Goal: Find specific page/section: Find specific page/section

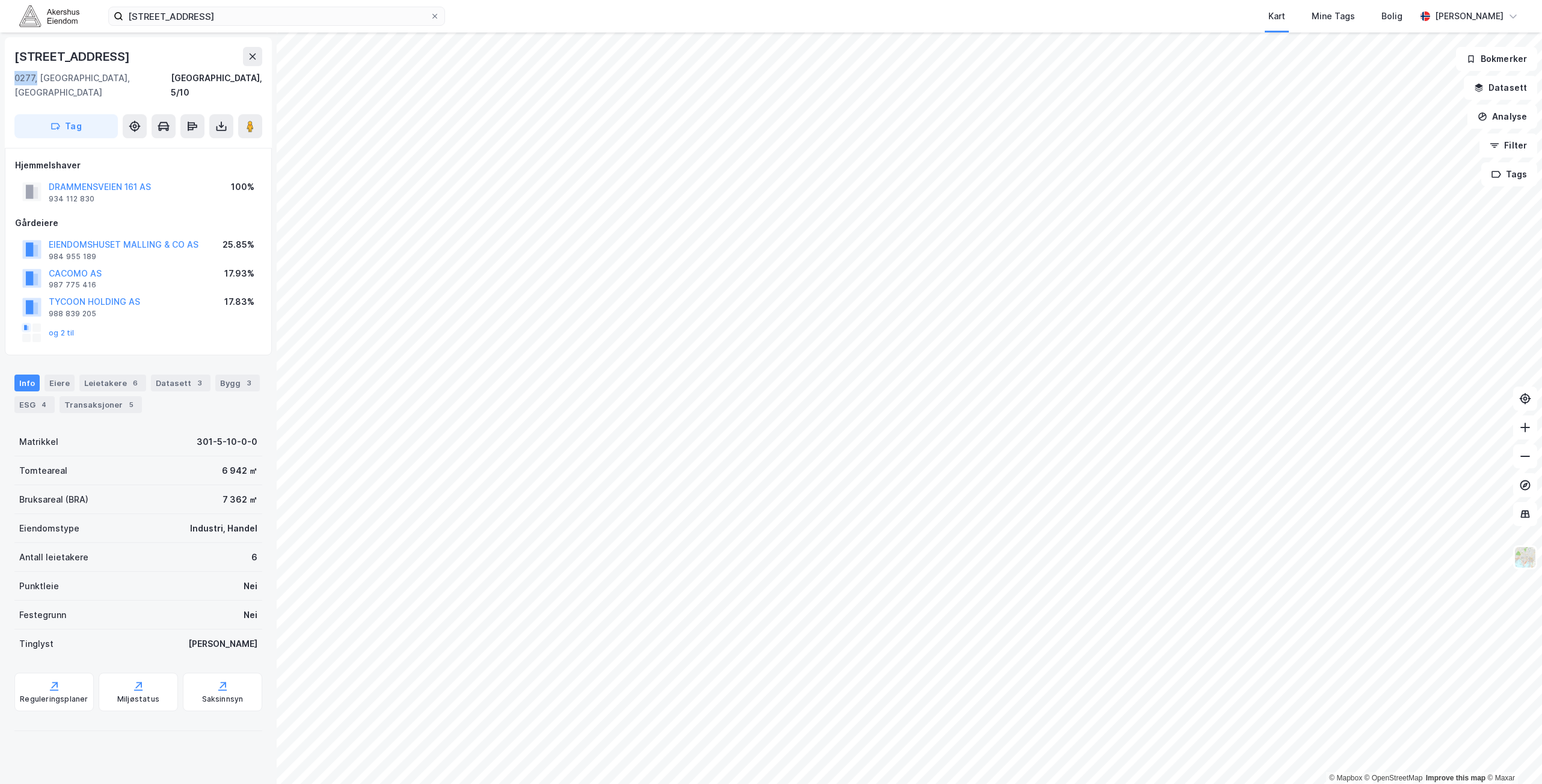
click at [66, 24] on img at bounding box center [49, 16] width 60 height 21
